Goal: Go to known website: Access a specific website the user already knows

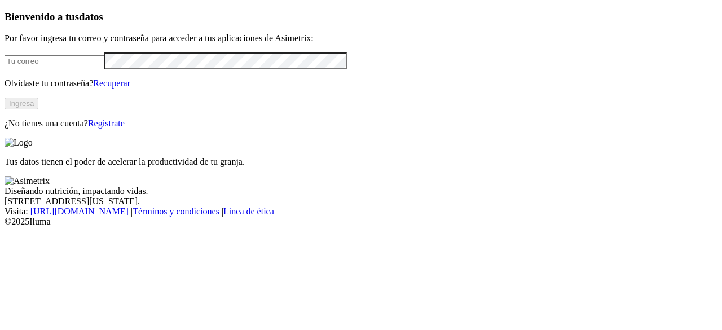
type input "[EMAIL_ADDRESS][DOMAIN_NAME]"
click at [38, 109] on button "Ingresa" at bounding box center [22, 104] width 34 height 12
